Goal: Information Seeking & Learning: Learn about a topic

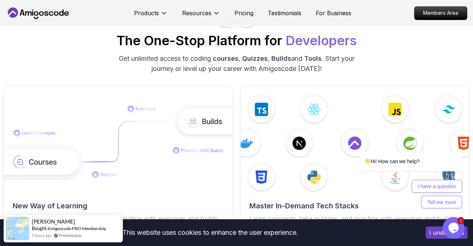
scroll to position [996, 0]
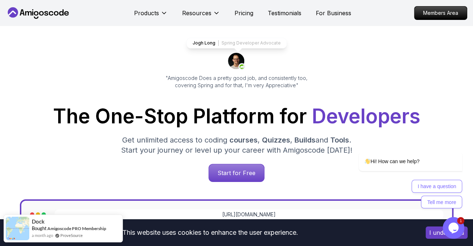
scroll to position [0, 0]
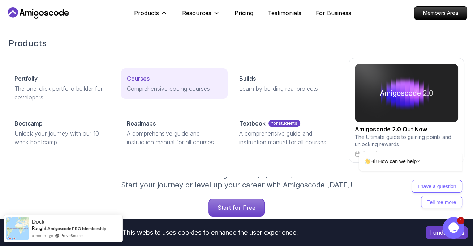
click at [155, 70] on link "Courses Comprehensive coding courses" at bounding box center [174, 83] width 107 height 30
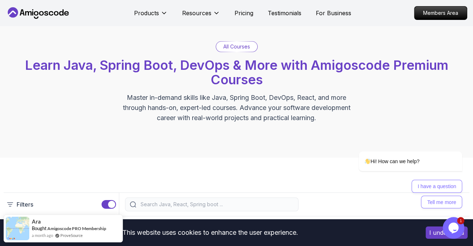
scroll to position [181, 0]
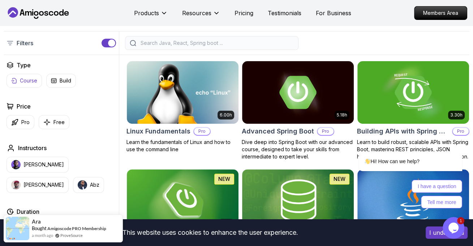
click at [19, 80] on button "Course" at bounding box center [24, 81] width 35 height 14
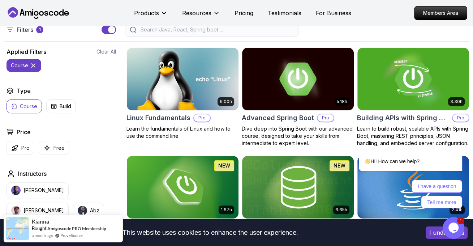
scroll to position [190, 0]
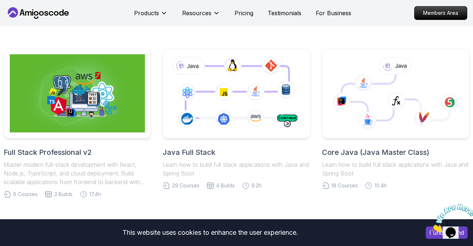
scroll to position [145, 0]
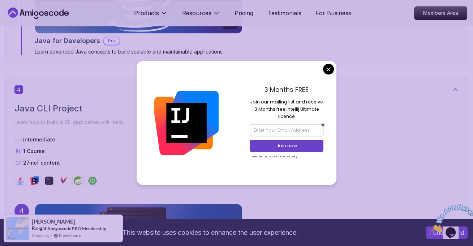
scroll to position [1283, 0]
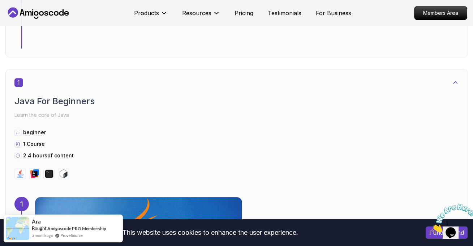
scroll to position [0, 0]
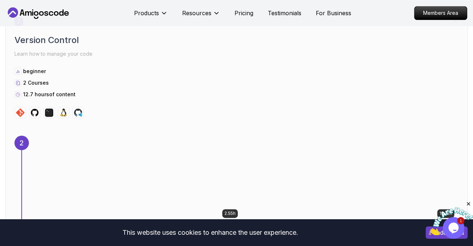
scroll to position [849, 0]
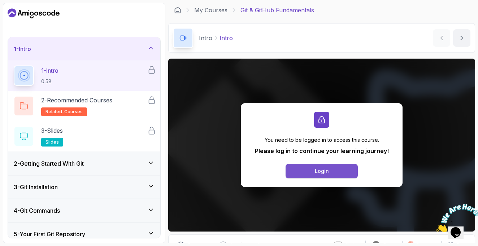
click at [319, 175] on button "Login" at bounding box center [322, 171] width 72 height 14
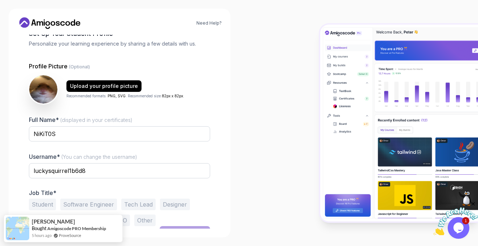
scroll to position [55, 0]
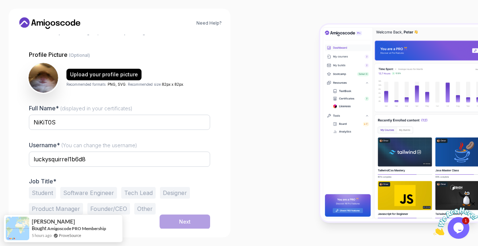
click at [42, 77] on img at bounding box center [44, 78] width 30 height 30
click at [104, 72] on div "Upload your profile picture" at bounding box center [104, 74] width 68 height 7
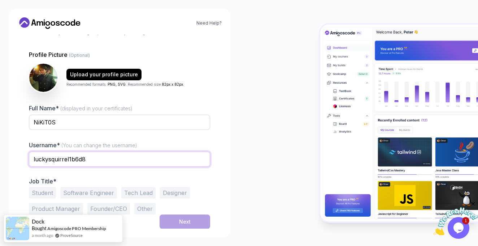
drag, startPoint x: 98, startPoint y: 154, endPoint x: 9, endPoint y: 156, distance: 88.9
click at [7, 157] on div "Need Help? 1 Set Up Your Profile 1 Set Up Your Profile 2 Let's Get to Know You …" at bounding box center [119, 123] width 239 height 246
type input "С"
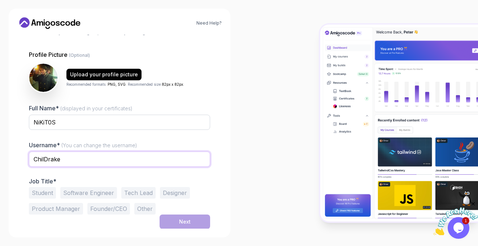
type input "ChilDrake"
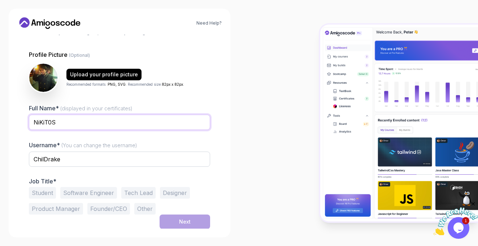
drag, startPoint x: 175, startPoint y: 121, endPoint x: 46, endPoint y: 123, distance: 128.3
click at [46, 123] on input "NiKiT0S" at bounding box center [119, 122] width 181 height 15
type input "[MEDICAL_DATA][PERSON_NAME]"
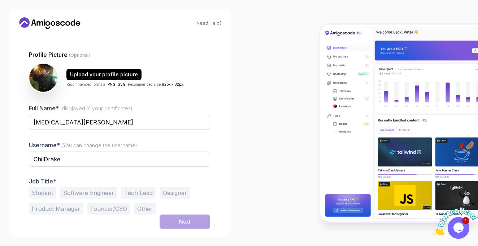
click at [39, 191] on button "Student" at bounding box center [42, 193] width 27 height 12
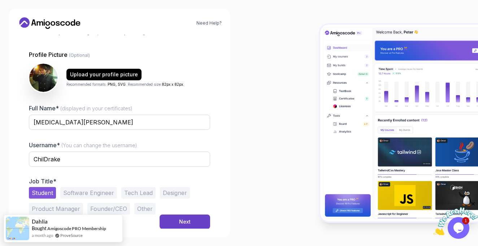
click at [109, 194] on button "Software Engineer" at bounding box center [88, 193] width 57 height 12
click at [40, 191] on button "Student" at bounding box center [42, 193] width 27 height 12
click at [194, 221] on button "Next" at bounding box center [185, 221] width 51 height 14
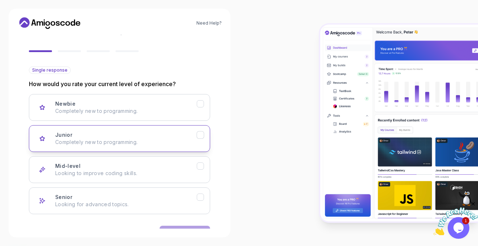
click at [204, 137] on button "Junior Completely new to programming." at bounding box center [119, 138] width 181 height 27
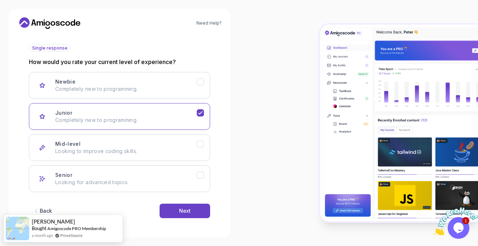
scroll to position [78, 0]
click at [199, 209] on button "Next" at bounding box center [185, 210] width 51 height 14
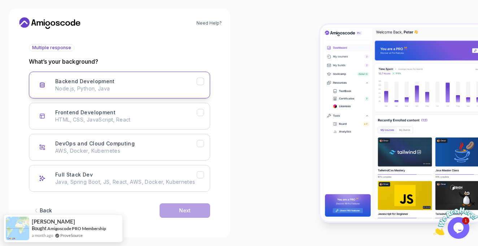
click at [201, 88] on button "Backend Development Node.js, Python, Java" at bounding box center [119, 85] width 181 height 27
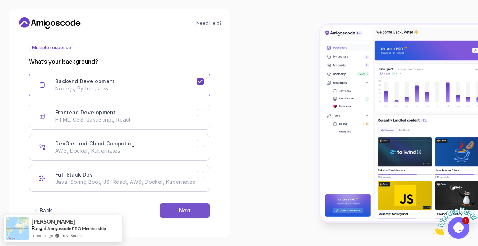
click at [204, 212] on button "Next" at bounding box center [185, 210] width 51 height 14
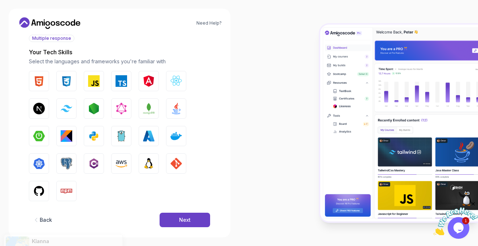
scroll to position [97, 0]
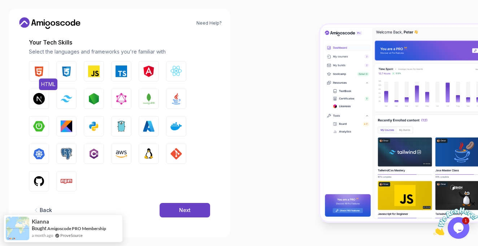
click at [42, 73] on img "button" at bounding box center [39, 71] width 12 height 12
click at [71, 73] on img "button" at bounding box center [67, 71] width 12 height 12
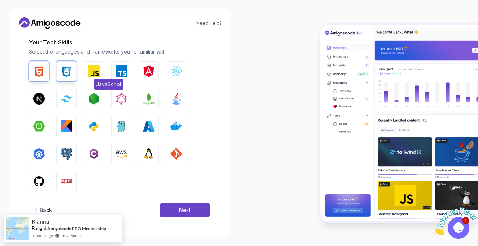
click at [101, 74] on button "JavaScript" at bounding box center [94, 71] width 20 height 20
click at [124, 74] on img "button" at bounding box center [122, 71] width 12 height 12
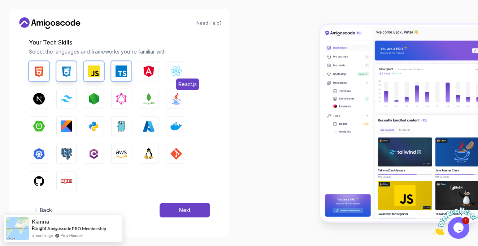
click at [175, 73] on img "button" at bounding box center [177, 71] width 12 height 12
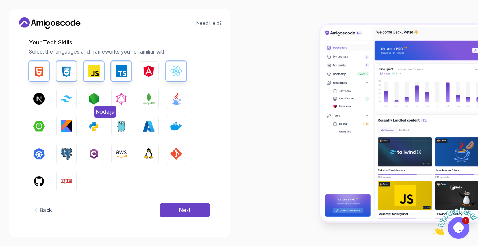
click at [97, 99] on img "button" at bounding box center [94, 99] width 12 height 12
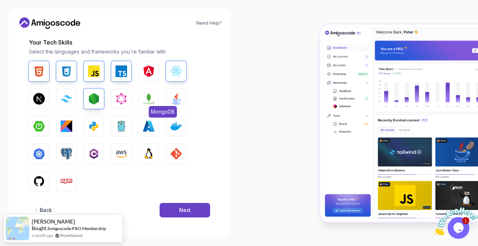
click at [145, 99] on img "button" at bounding box center [149, 99] width 12 height 12
click at [175, 99] on img "button" at bounding box center [177, 99] width 12 height 12
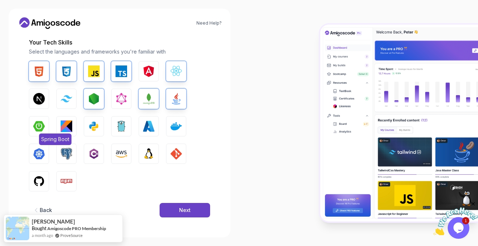
click at [44, 121] on img "button" at bounding box center [39, 126] width 12 height 12
click at [98, 126] on img "button" at bounding box center [94, 126] width 12 height 12
click at [123, 126] on img "button" at bounding box center [122, 126] width 12 height 12
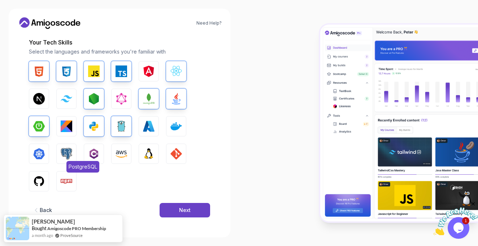
click at [72, 154] on img "button" at bounding box center [67, 154] width 12 height 12
click at [148, 159] on button "Linux" at bounding box center [149, 153] width 20 height 20
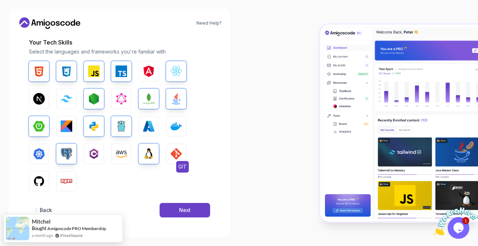
click at [179, 159] on img "button" at bounding box center [177, 154] width 12 height 12
click at [40, 178] on img "button" at bounding box center [39, 181] width 12 height 12
click at [74, 183] on button "Npm" at bounding box center [66, 181] width 20 height 20
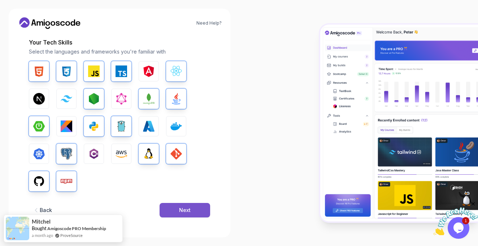
click at [195, 211] on button "Next" at bounding box center [185, 210] width 51 height 14
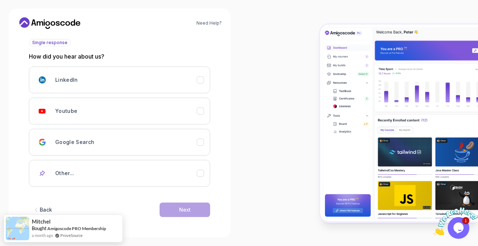
scroll to position [82, 0]
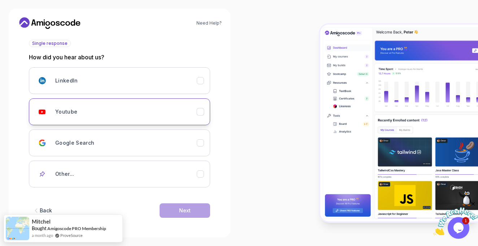
click at [86, 114] on div "Youtube" at bounding box center [126, 111] width 142 height 14
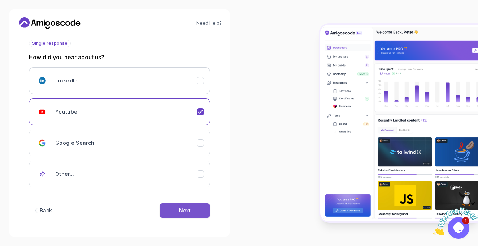
click at [193, 209] on button "Next" at bounding box center [185, 210] width 51 height 14
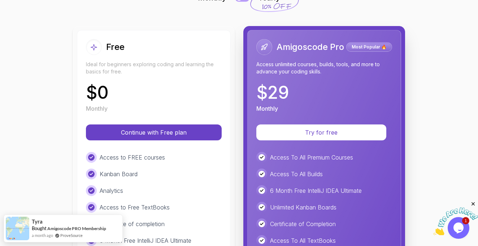
scroll to position [72, 0]
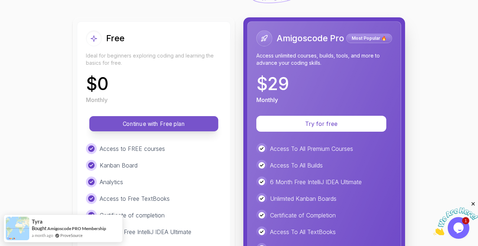
click at [177, 122] on p "Continue with Free plan" at bounding box center [154, 124] width 113 height 8
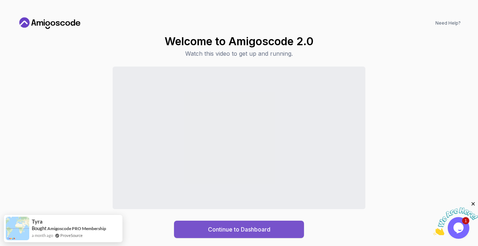
click at [267, 228] on div "Continue to Dashboard" at bounding box center [239, 229] width 63 height 9
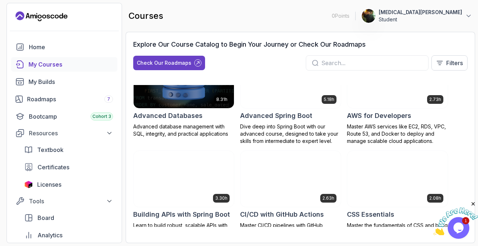
scroll to position [36, 0]
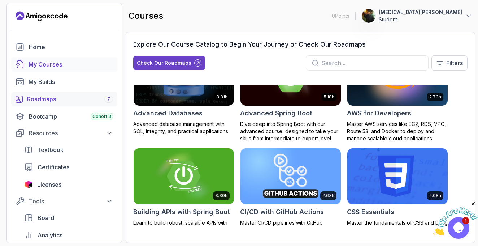
click at [88, 96] on div "Roadmaps 7" at bounding box center [70, 99] width 86 height 9
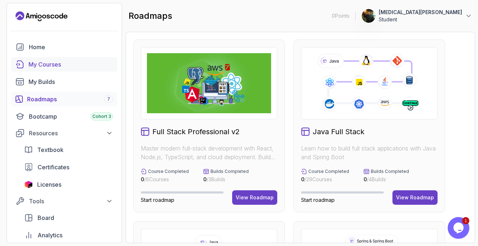
click at [63, 63] on div "My Courses" at bounding box center [71, 64] width 85 height 9
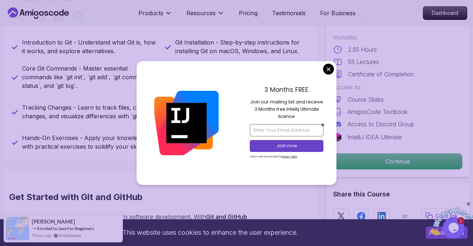
scroll to position [289, 0]
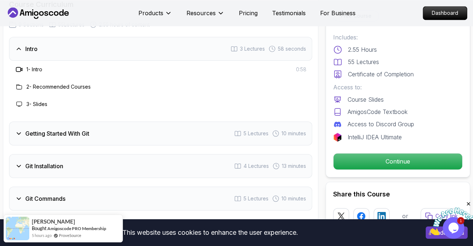
scroll to position [959, 0]
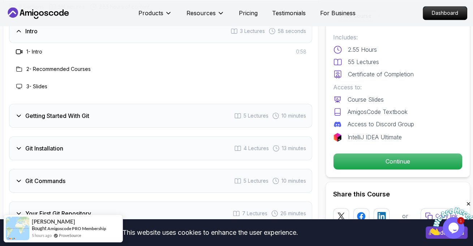
click at [26, 119] on div "Getting Started With Git 5 Lectures 10 minutes" at bounding box center [160, 116] width 303 height 24
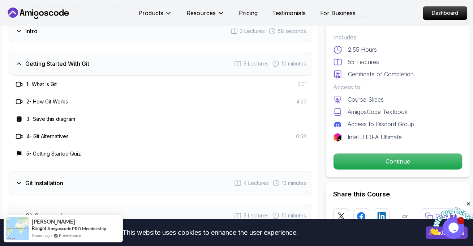
click at [81, 61] on h3 "Getting Started With Git" at bounding box center [57, 63] width 64 height 9
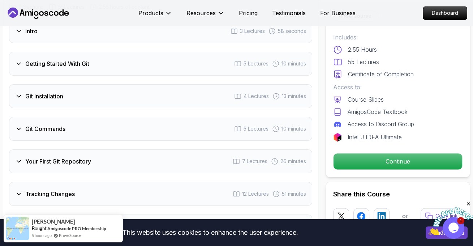
click at [65, 91] on div "Git Installation 4 Lectures 13 minutes" at bounding box center [160, 96] width 303 height 24
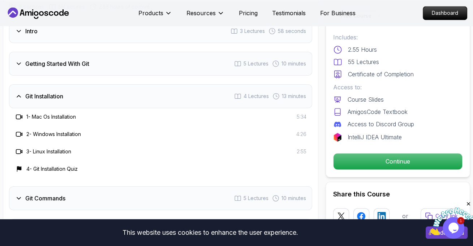
click at [71, 96] on div "Git Installation 4 Lectures 13 minutes" at bounding box center [160, 96] width 303 height 24
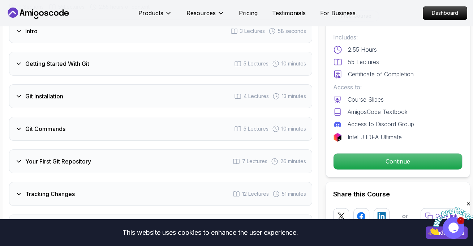
click at [70, 123] on div "Git Commands 5 Lectures 10 minutes" at bounding box center [160, 129] width 303 height 24
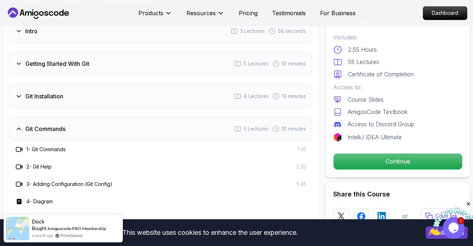
click at [70, 124] on div "Git Commands 5 Lectures 10 minutes" at bounding box center [160, 129] width 303 height 24
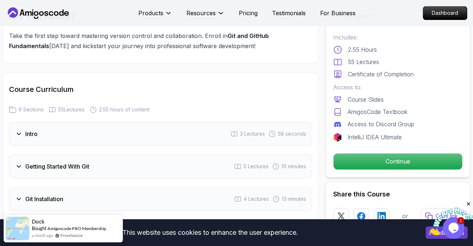
scroll to position [850, 0]
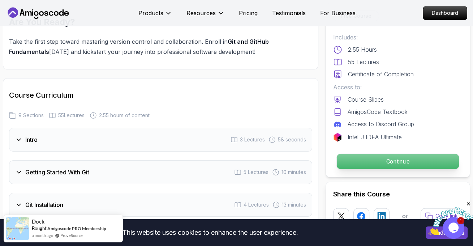
click at [396, 162] on p "Continue" at bounding box center [398, 161] width 122 height 15
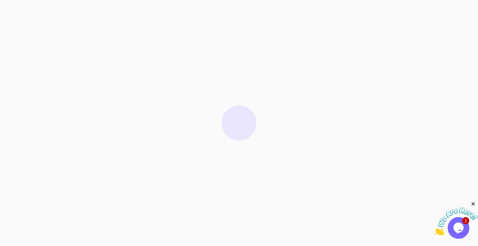
click at [473, 202] on icon "Close" at bounding box center [473, 204] width 7 height 7
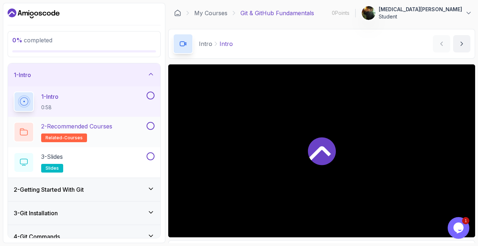
click at [124, 137] on div "2 - Recommended Courses related-courses" at bounding box center [80, 132] width 132 height 20
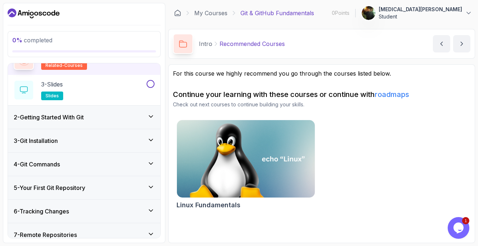
click at [126, 144] on div "3 - Git Installation" at bounding box center [84, 140] width 141 height 9
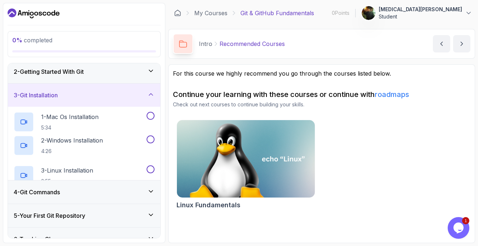
scroll to position [35, 0]
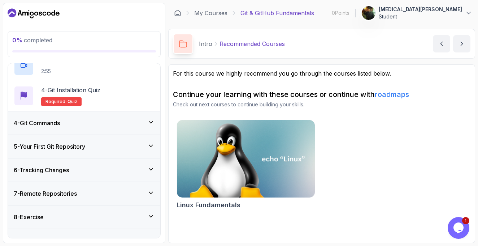
click at [108, 120] on div "4 - Git Commands" at bounding box center [84, 123] width 141 height 9
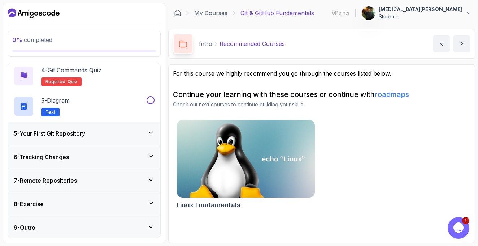
click at [125, 137] on div "5 - Your First Git Repository" at bounding box center [84, 133] width 152 height 23
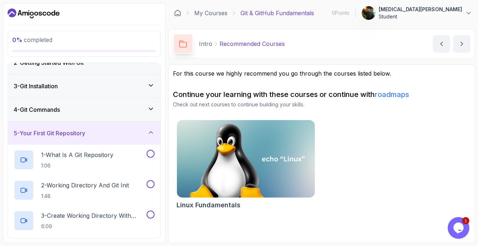
click at [104, 108] on div "4 - Git Commands" at bounding box center [84, 109] width 141 height 9
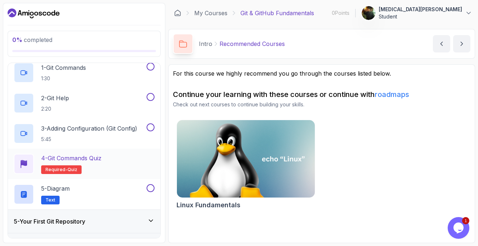
scroll to position [108, 0]
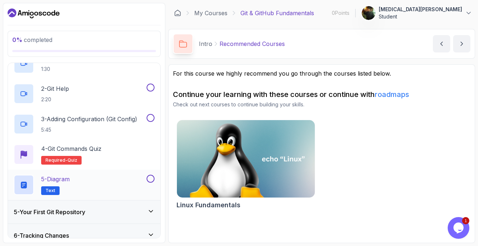
click at [95, 184] on div "5 - Diagram Text" at bounding box center [80, 185] width 132 height 20
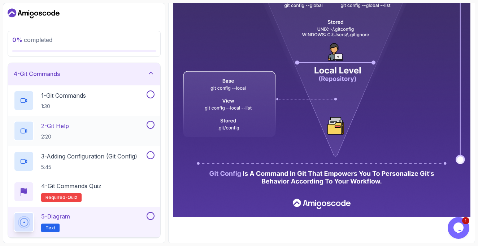
scroll to position [72, 0]
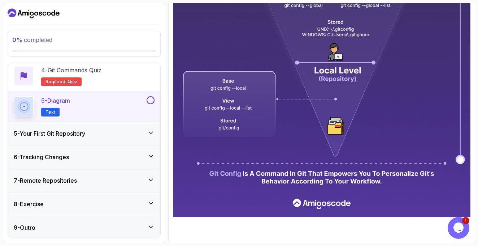
click at [139, 135] on div "5 - Your First Git Repository" at bounding box center [84, 133] width 141 height 9
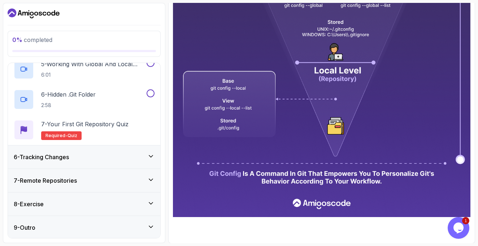
click at [133, 158] on div "6 - Tracking Changes" at bounding box center [84, 156] width 141 height 9
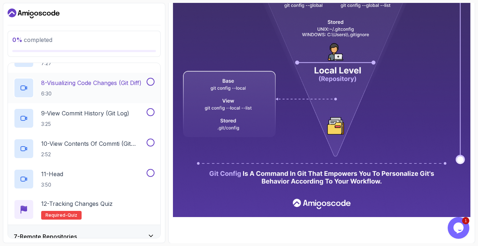
scroll to position [397, 0]
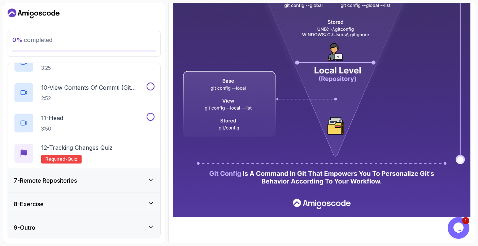
click at [141, 211] on div "8 - Exercise" at bounding box center [84, 203] width 152 height 23
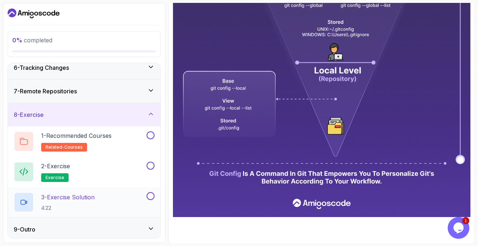
scroll to position [126, 0]
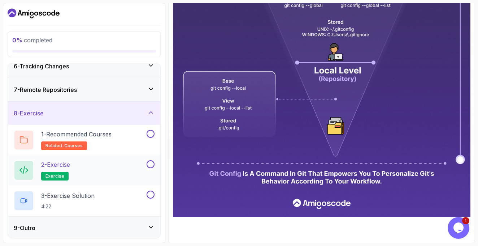
click at [135, 175] on div "2 - Exercise exercise" at bounding box center [80, 170] width 132 height 20
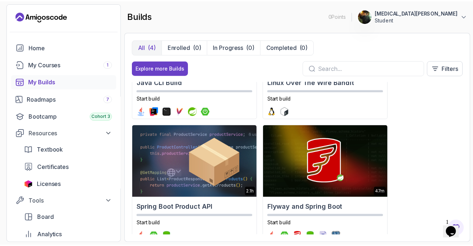
scroll to position [98, 0]
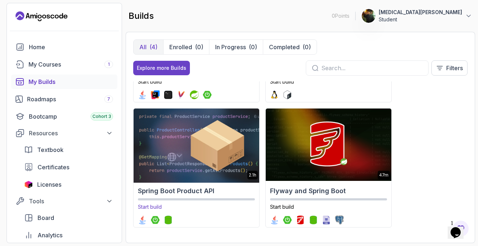
click at [199, 189] on h2 "Spring Boot Product API" at bounding box center [196, 191] width 117 height 10
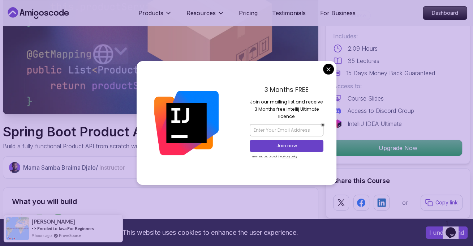
scroll to position [108, 0]
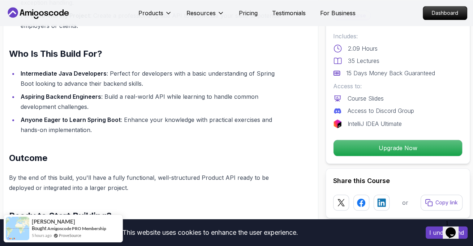
scroll to position [578, 0]
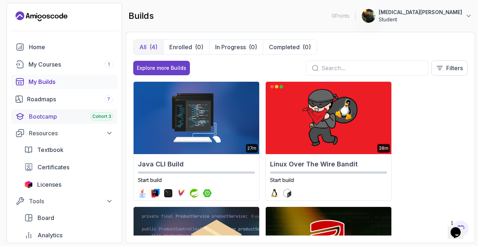
click at [65, 118] on div "Bootcamp Cohort 3" at bounding box center [71, 116] width 84 height 9
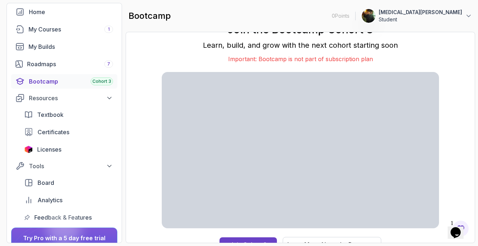
scroll to position [36, 0]
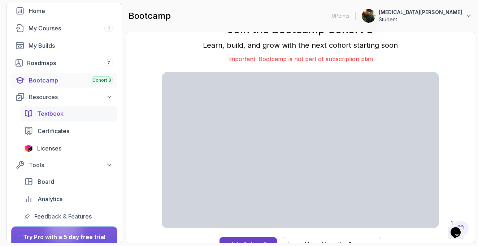
click at [103, 114] on div "Textbook" at bounding box center [75, 113] width 76 height 9
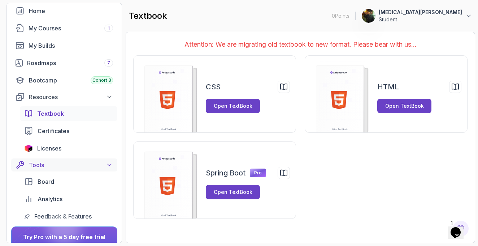
scroll to position [72, 0]
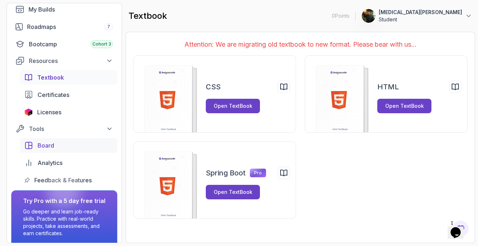
click at [71, 149] on div "Board" at bounding box center [76, 145] width 76 height 9
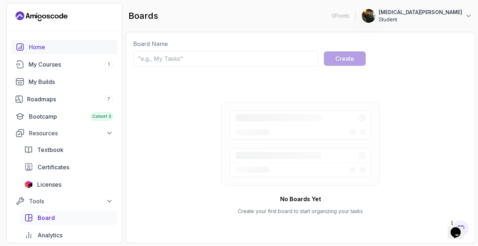
click at [59, 48] on div "Home" at bounding box center [71, 47] width 84 height 9
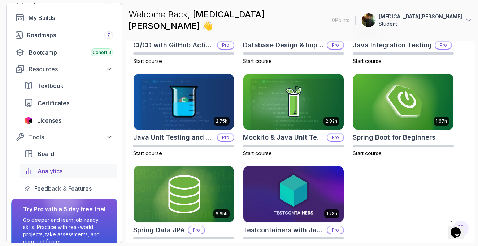
scroll to position [99, 0]
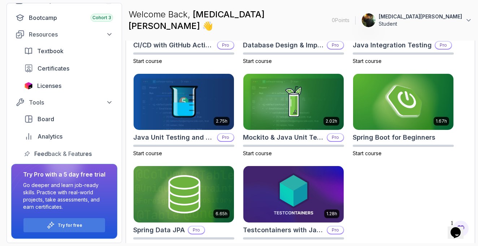
click at [464, 17] on button "[MEDICAL_DATA][PERSON_NAME] Student" at bounding box center [417, 20] width 111 height 14
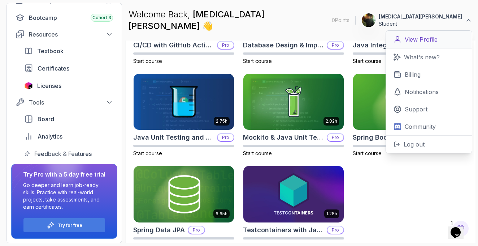
click at [436, 35] on p "View Profile" at bounding box center [421, 39] width 33 height 9
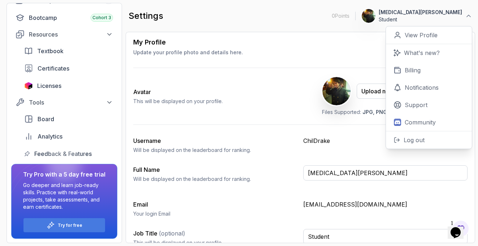
scroll to position [46, 0]
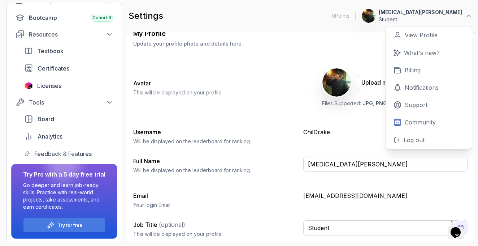
click at [293, 123] on div "My Profile Update your profile photo and details here. Save Avatar This will be…" at bounding box center [300, 136] width 335 height 215
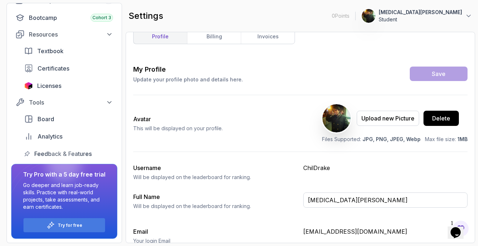
scroll to position [0, 0]
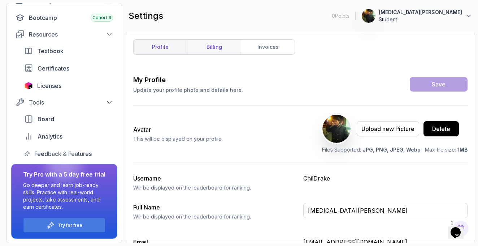
click at [218, 49] on link "billing" at bounding box center [214, 47] width 54 height 14
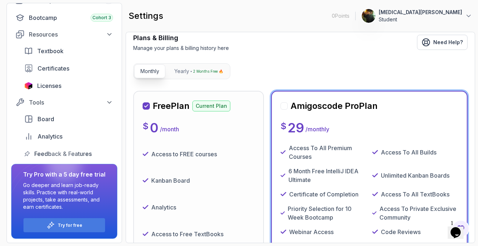
scroll to position [36, 0]
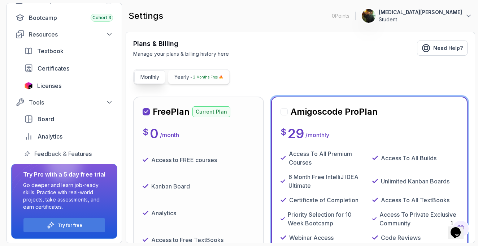
click at [212, 79] on p "2 Months Free 🔥" at bounding box center [208, 76] width 30 height 7
click at [149, 75] on p "Monthly" at bounding box center [150, 76] width 19 height 7
click at [202, 72] on button "Yearly 2 Months Free 🔥" at bounding box center [198, 77] width 61 height 14
click at [143, 75] on p "Monthly" at bounding box center [150, 76] width 19 height 7
click at [195, 75] on p "2 Months Free 🔥" at bounding box center [208, 76] width 30 height 7
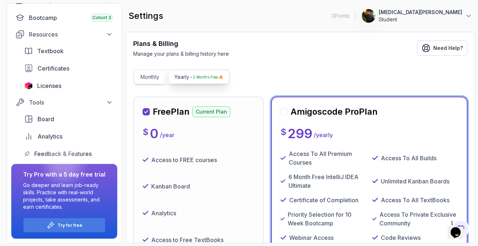
click at [155, 74] on p "Monthly" at bounding box center [150, 76] width 19 height 7
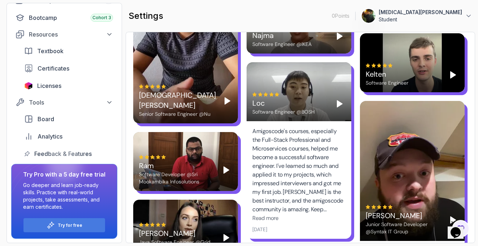
scroll to position [1837, 0]
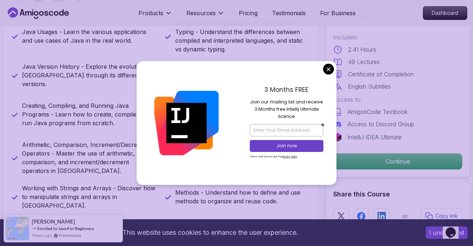
scroll to position [325, 0]
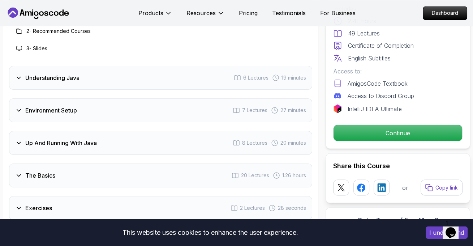
scroll to position [1136, 0]
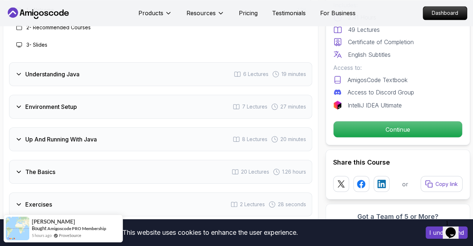
click at [155, 95] on div "Environment Setup 7 Lectures 27 minutes" at bounding box center [160, 107] width 303 height 24
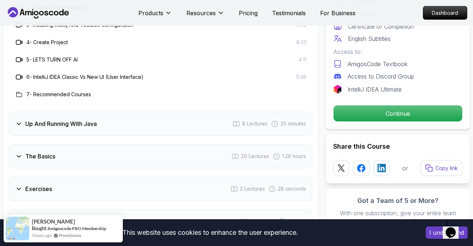
scroll to position [1208, 0]
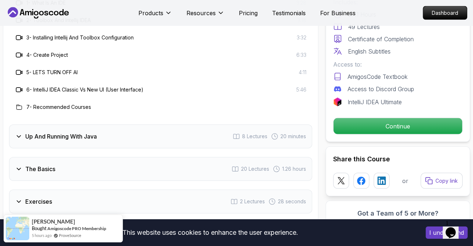
click at [107, 157] on div "The Basics 20 Lectures 1.26 hours" at bounding box center [160, 169] width 303 height 24
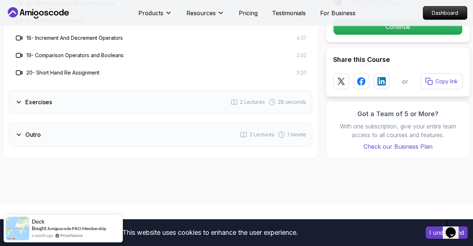
scroll to position [1533, 0]
click at [214, 90] on div "Exercises 2 Lectures 28 seconds" at bounding box center [160, 102] width 303 height 24
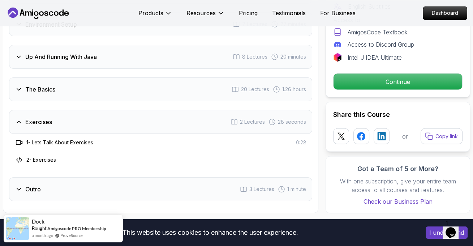
scroll to position [1162, 0]
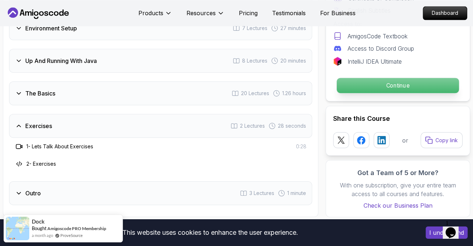
click at [383, 78] on p "Continue" at bounding box center [398, 85] width 122 height 15
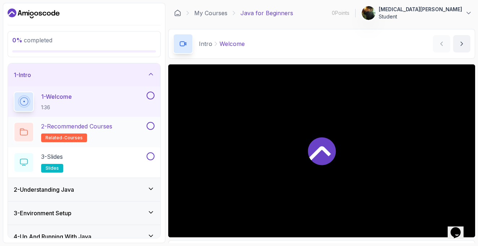
click at [117, 137] on div "2 - Recommended Courses related-courses" at bounding box center [80, 132] width 132 height 20
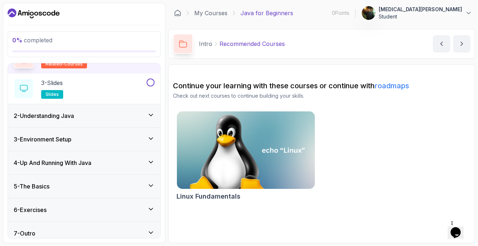
scroll to position [79, 0]
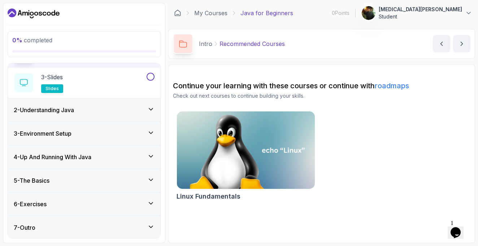
click at [95, 208] on div "6 - Exercises" at bounding box center [84, 203] width 152 height 23
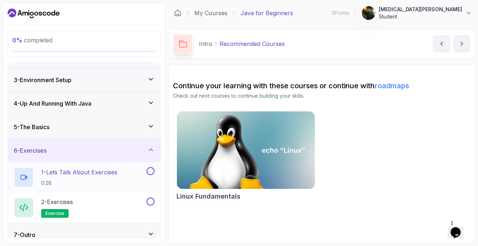
scroll to position [49, 0]
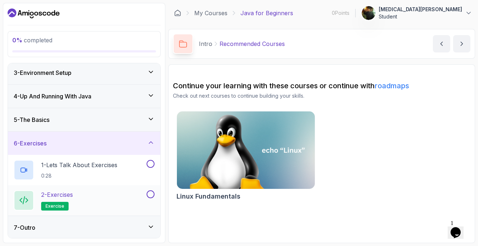
click at [117, 201] on div "2 - Exercises exercise" at bounding box center [80, 200] width 132 height 20
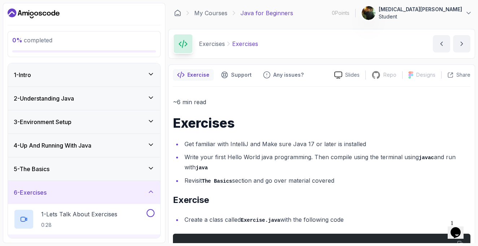
click at [97, 126] on div "3 - Environment Setup" at bounding box center [84, 121] width 152 height 23
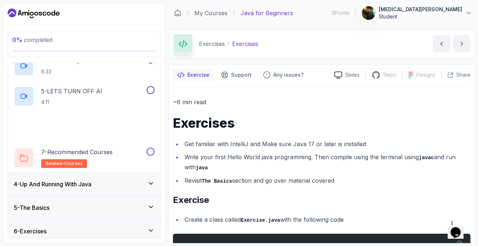
scroll to position [201, 0]
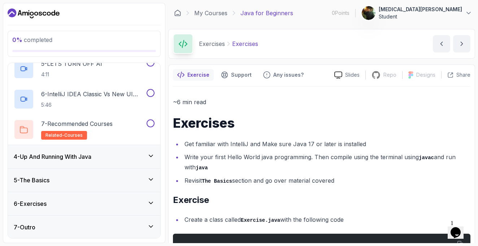
click at [102, 180] on div "5 - The Basics" at bounding box center [84, 180] width 141 height 9
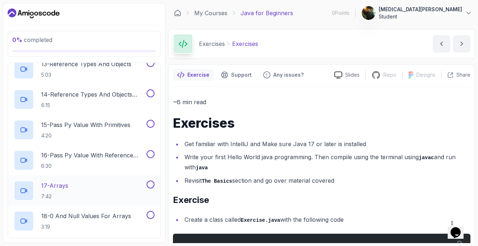
scroll to position [487, 0]
